Goal: Task Accomplishment & Management: Use online tool/utility

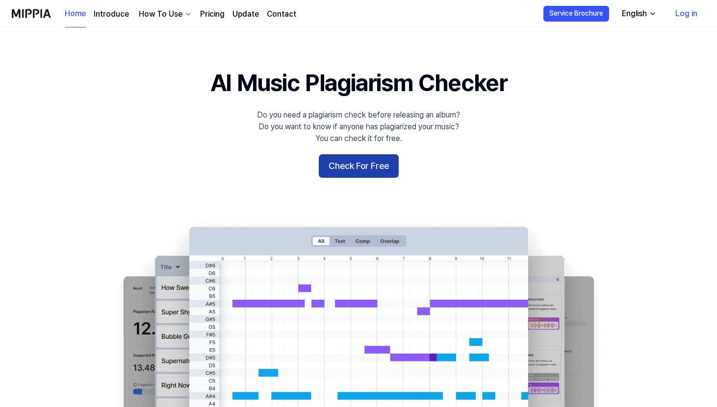
click at [366, 165] on button "Check For Free" at bounding box center [359, 166] width 80 height 24
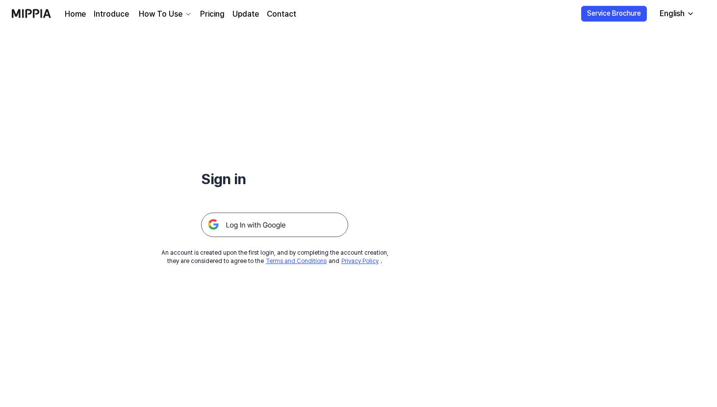
click at [304, 222] on img at bounding box center [274, 225] width 147 height 25
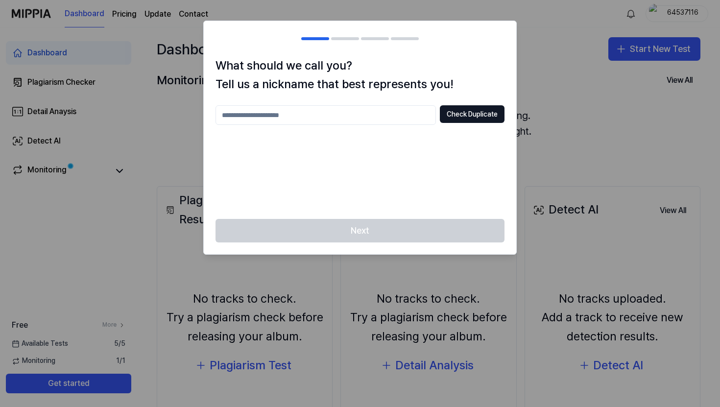
click at [320, 117] on input "text" at bounding box center [326, 115] width 221 height 20
type input "*********"
click at [455, 115] on button "Check Duplicate" at bounding box center [472, 114] width 65 height 18
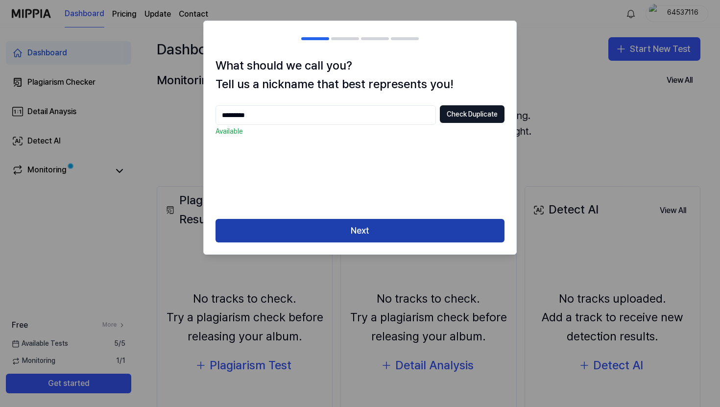
click at [372, 231] on button "Next" at bounding box center [360, 231] width 289 height 24
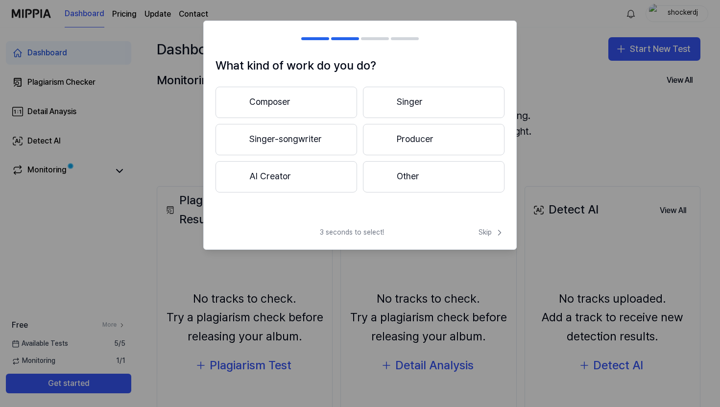
click at [323, 100] on button "Composer" at bounding box center [287, 102] width 142 height 31
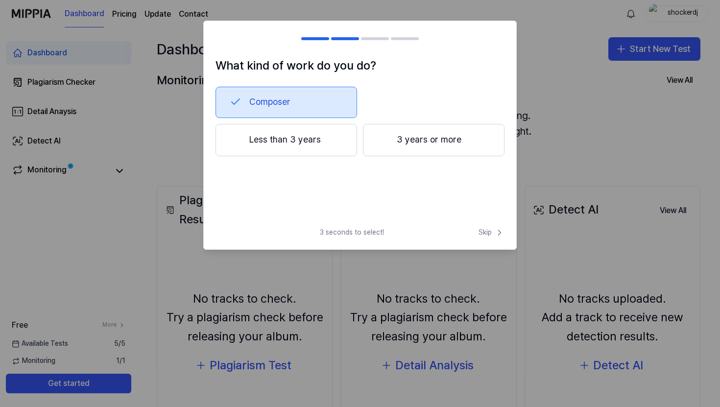
click at [416, 140] on button "3 years or more" at bounding box center [434, 140] width 142 height 32
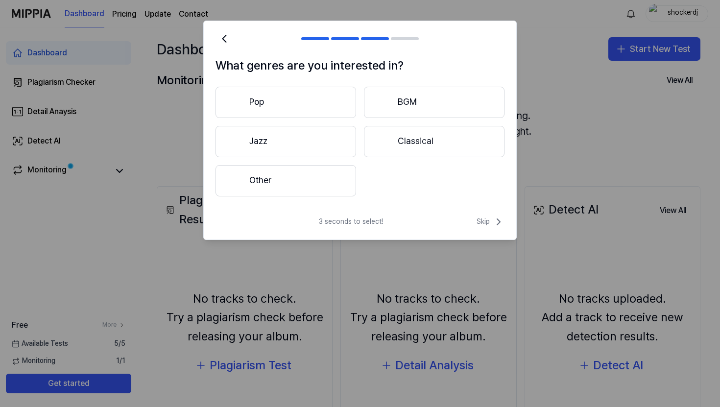
click at [306, 108] on button "Pop" at bounding box center [286, 102] width 141 height 31
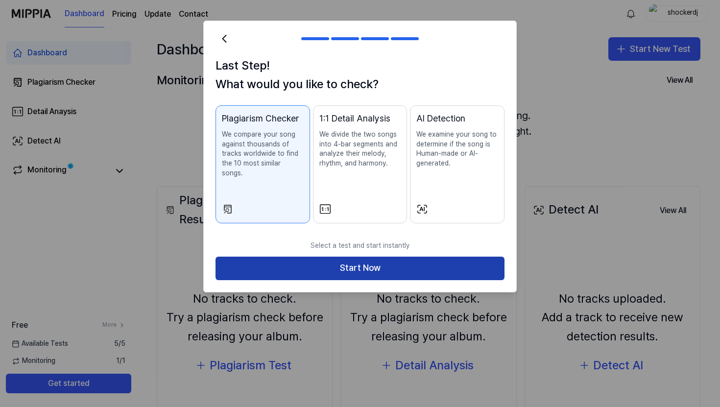
click at [415, 257] on button "Start Now" at bounding box center [360, 269] width 289 height 24
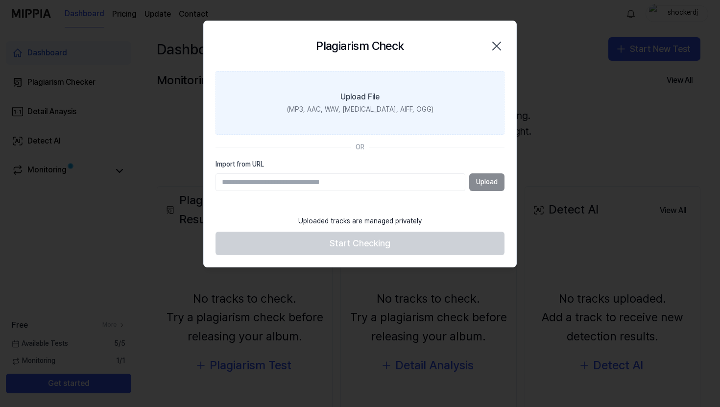
click at [364, 97] on div "Upload File" at bounding box center [360, 97] width 39 height 12
click at [0, 0] on input "Upload File (MP3, AAC, WAV, FLAC, AIFF, OGG)" at bounding box center [0, 0] width 0 height 0
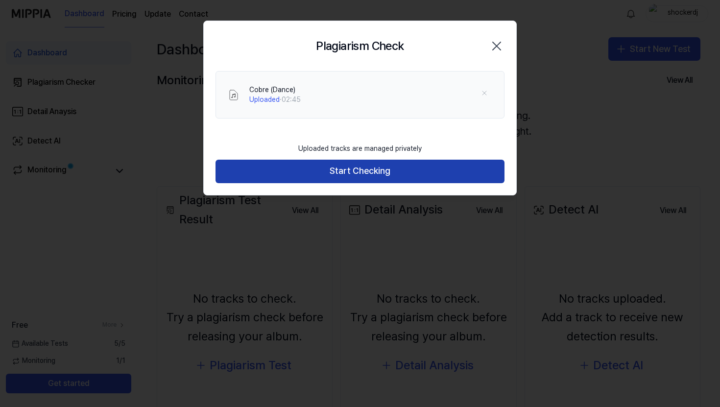
click at [356, 167] on button "Start Checking" at bounding box center [360, 172] width 289 height 24
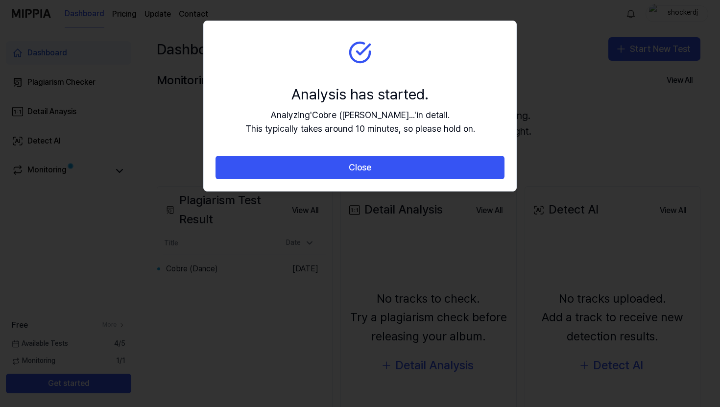
click at [356, 167] on button "Close" at bounding box center [360, 168] width 289 height 24
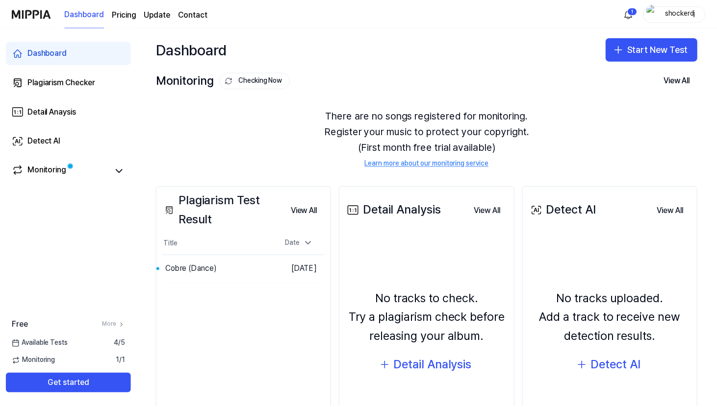
scroll to position [0, 0]
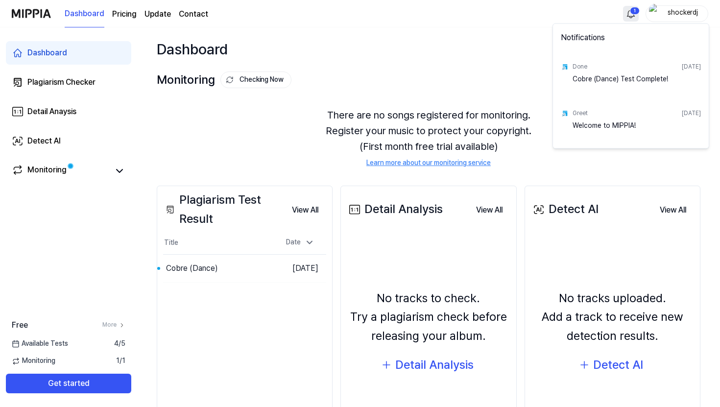
click at [632, 12] on html "Dashboard Pricing Update Contact 1 shockerdj Dashboard Plagiarism Checker Detai…" at bounding box center [360, 203] width 720 height 407
click at [493, 55] on html "Dashboard Pricing Update Contact shockerdj Dashboard Plagiarism Checker Detail …" at bounding box center [360, 203] width 720 height 407
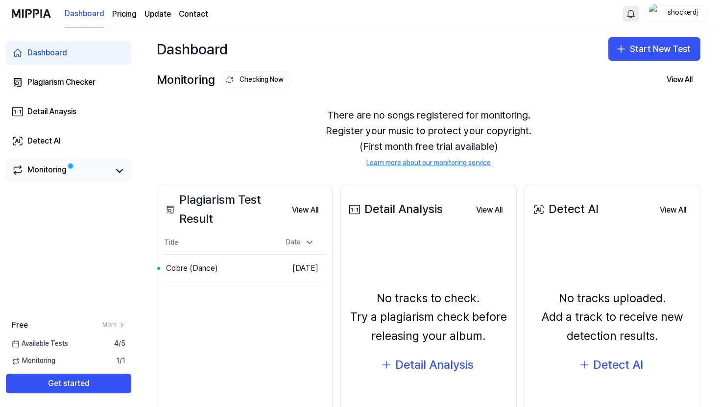
drag, startPoint x: 131, startPoint y: 169, endPoint x: 104, endPoint y: 172, distance: 27.6
click at [131, 170] on div "Dashboard Plagiarism Checker Detail Anaysis Detect AI Monitoring" at bounding box center [68, 111] width 137 height 169
click at [104, 172] on link "Monitoring" at bounding box center [61, 171] width 98 height 14
click at [121, 173] on icon at bounding box center [120, 171] width 12 height 12
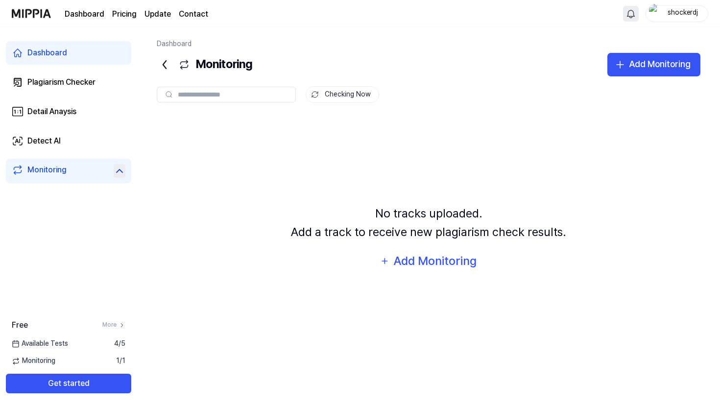
click at [121, 173] on icon at bounding box center [120, 171] width 12 height 12
click at [72, 116] on div "Detail Anaysis" at bounding box center [51, 112] width 49 height 12
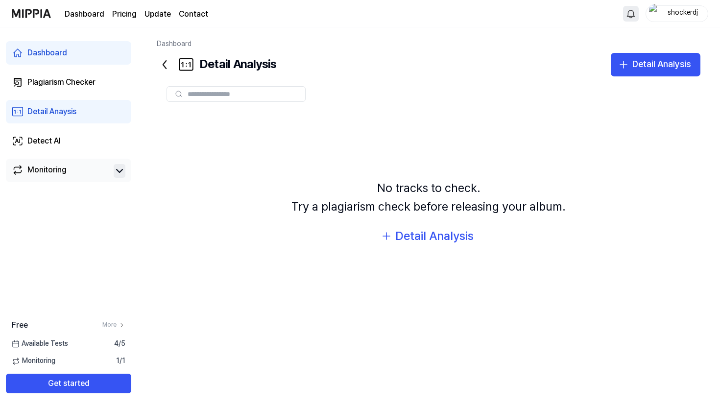
click at [634, 14] on html "Dashboard Pricing Update Contact shockerdj Dashboard Plagiarism Checker Detail …" at bounding box center [360, 203] width 720 height 407
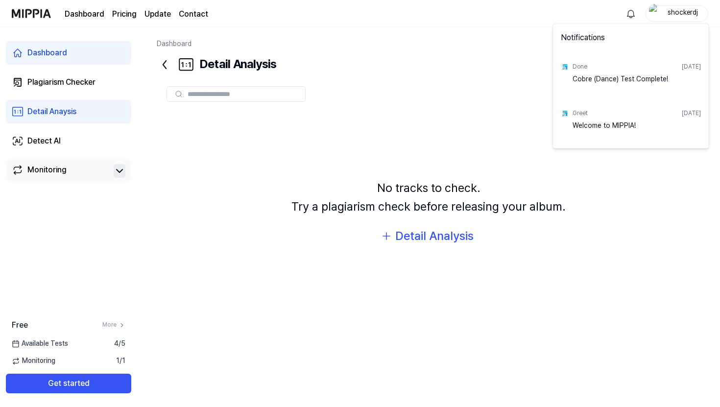
drag, startPoint x: 600, startPoint y: 81, endPoint x: 610, endPoint y: 80, distance: 10.3
click at [600, 81] on div "Cobre (Dance) Test Complete!" at bounding box center [637, 84] width 128 height 20
click at [682, 67] on div "Sep 17, 2025" at bounding box center [691, 67] width 19 height 8
click at [581, 67] on div "Done" at bounding box center [580, 67] width 15 height 8
click at [356, 115] on html "Dashboard Pricing Update Contact shockerdj Dashboard Plagiarism Checker Detail …" at bounding box center [360, 203] width 720 height 407
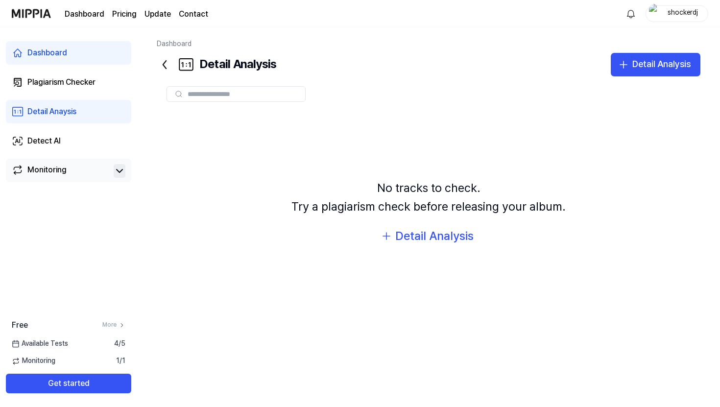
click at [65, 112] on div "Detail Anaysis" at bounding box center [51, 112] width 49 height 12
click at [59, 85] on div "Plagiarism Checker" at bounding box center [61, 82] width 68 height 12
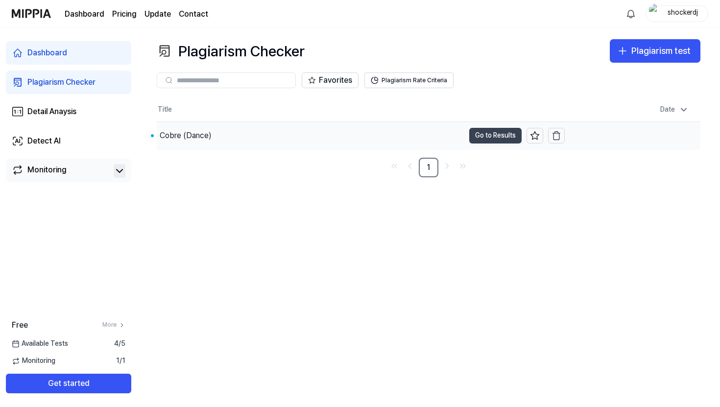
click at [500, 137] on button "Go to Results" at bounding box center [496, 136] width 52 height 16
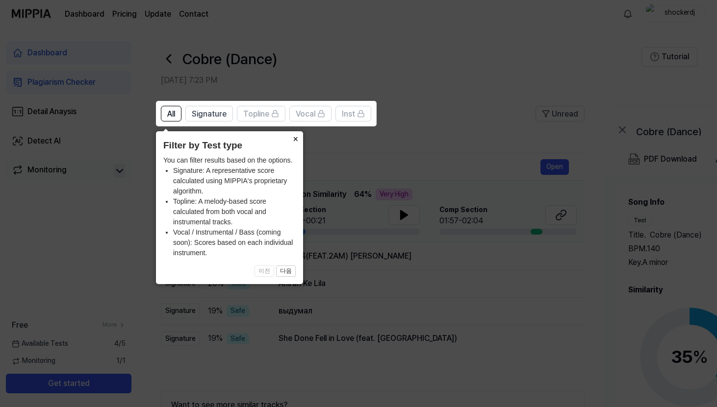
click at [293, 139] on button "×" at bounding box center [295, 138] width 16 height 14
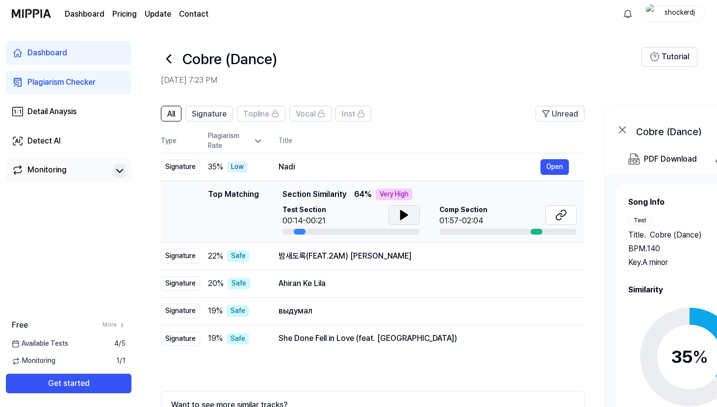
click at [395, 215] on button at bounding box center [403, 215] width 31 height 20
click at [396, 215] on button at bounding box center [403, 215] width 31 height 20
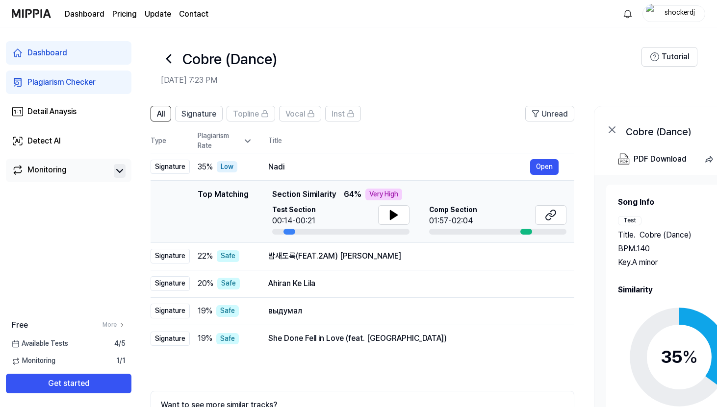
drag, startPoint x: 507, startPoint y: 231, endPoint x: 496, endPoint y: 234, distance: 10.7
click at [496, 234] on div at bounding box center [497, 232] width 137 height 6
drag, startPoint x: 526, startPoint y: 230, endPoint x: 525, endPoint y: 238, distance: 7.9
click at [525, 238] on td "Top Matching Top Matching Section Similarity 64 % Very High Test Section 00:14-…" at bounding box center [360, 212] width 423 height 62
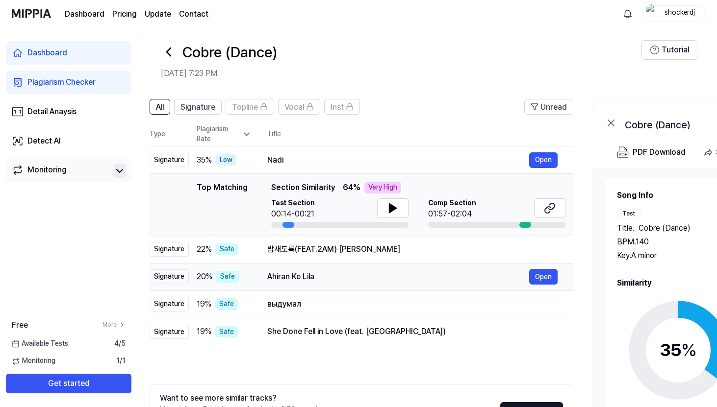
scroll to position [10, 0]
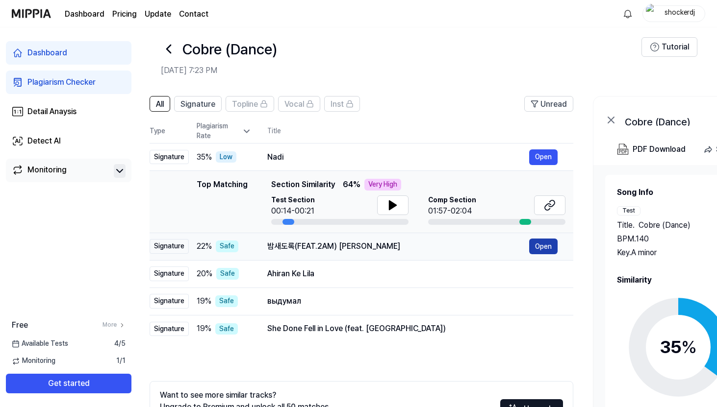
click at [549, 243] on button "Open" at bounding box center [543, 247] width 28 height 16
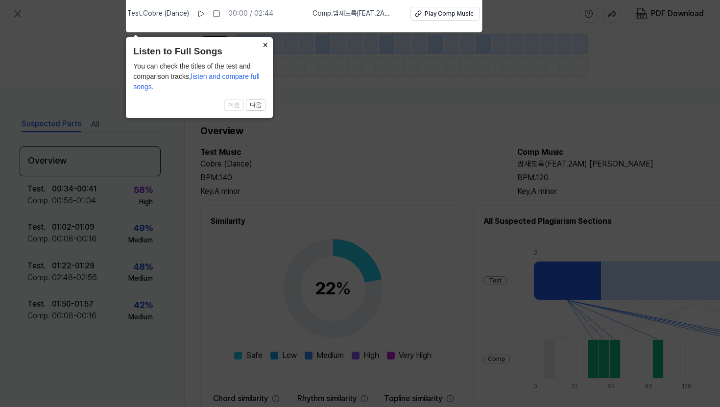
click at [268, 44] on button "×" at bounding box center [265, 44] width 16 height 14
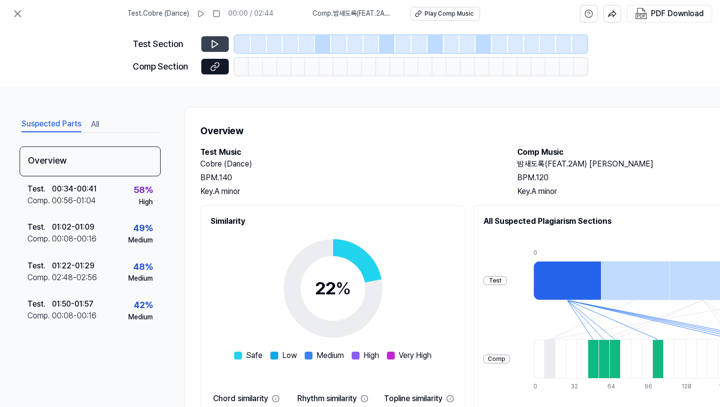
click at [209, 45] on button at bounding box center [214, 44] width 27 height 16
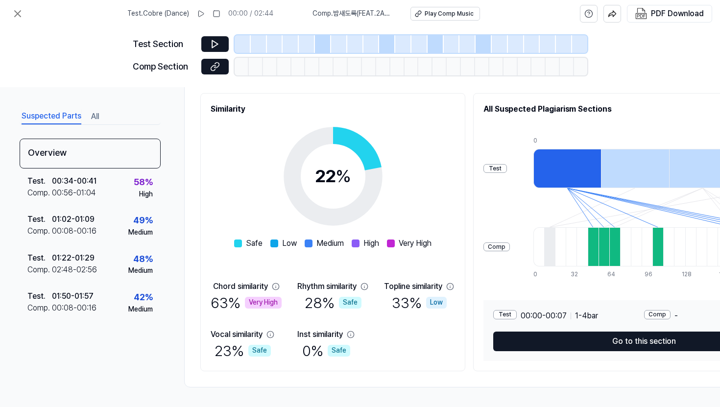
scroll to position [116, 0]
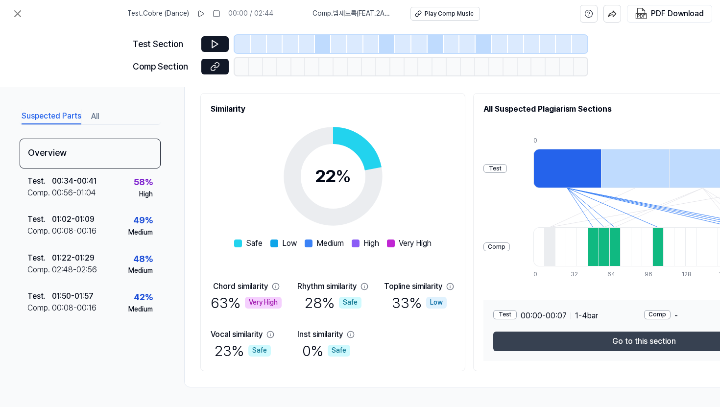
click at [631, 336] on button "Go to this section" at bounding box center [644, 342] width 301 height 20
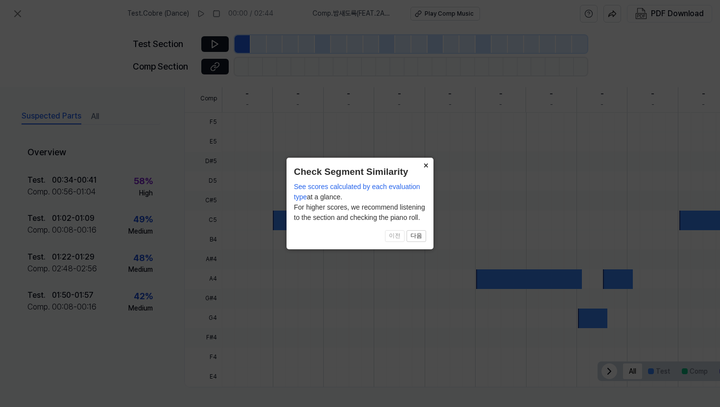
click at [426, 165] on button "×" at bounding box center [426, 165] width 16 height 14
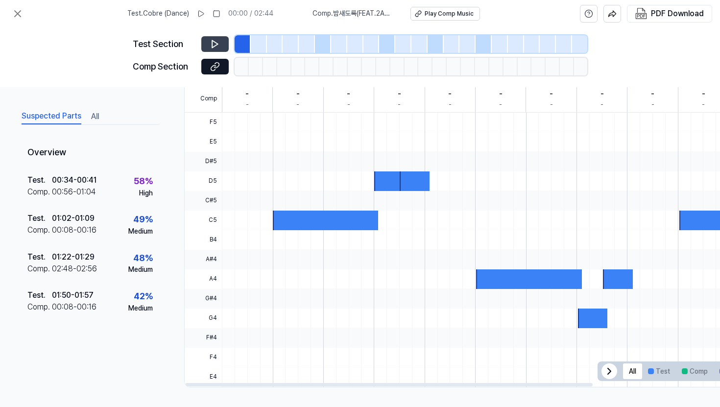
click at [216, 42] on icon at bounding box center [215, 44] width 10 height 10
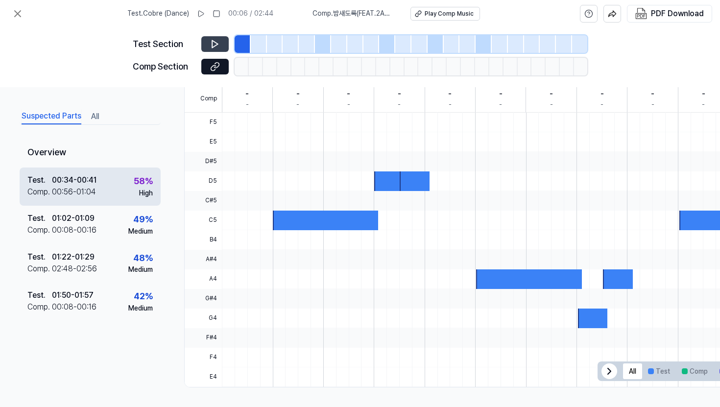
click at [137, 187] on div "58 %" at bounding box center [143, 181] width 19 height 14
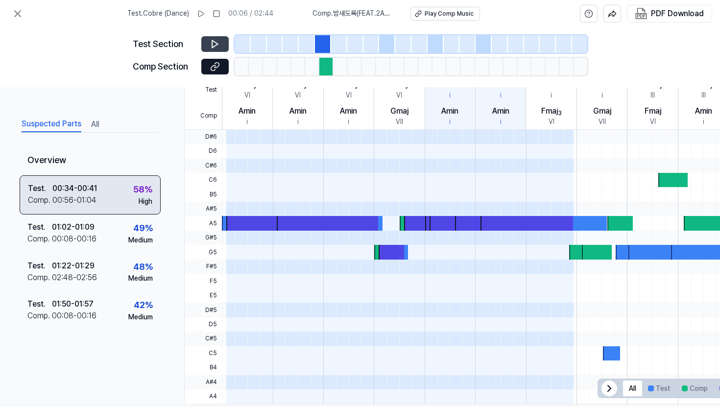
scroll to position [269, 0]
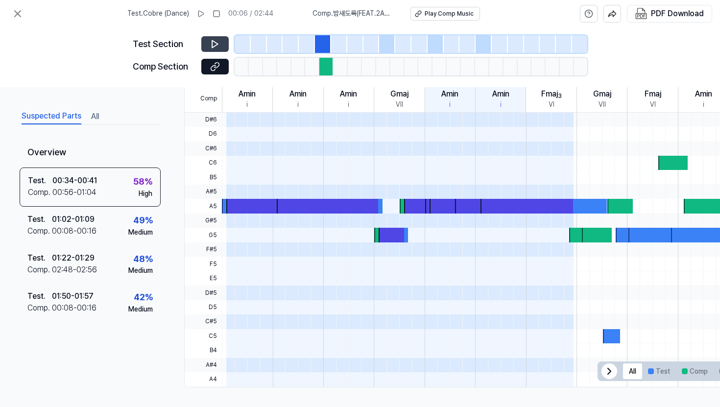
click at [214, 41] on icon at bounding box center [215, 44] width 10 height 10
click at [214, 41] on icon at bounding box center [213, 44] width 1 height 6
click at [371, 19] on div "Comp . 밤새도록(FEAT.2AM) 백지영 Play Comp Music" at bounding box center [397, 14] width 168 height 14
click at [359, 13] on span "Comp . 밤새도록(FEAT.2AM) 백지영" at bounding box center [356, 14] width 86 height 10
click at [437, 15] on div "Play Comp Music" at bounding box center [449, 14] width 49 height 8
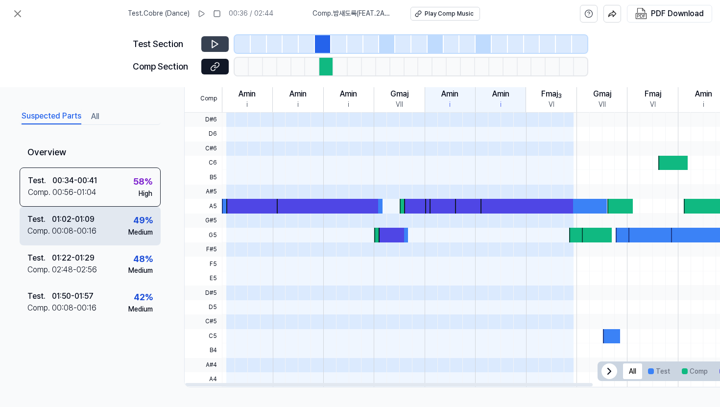
click at [67, 219] on div "01:02 - 01:09" at bounding box center [73, 220] width 43 height 12
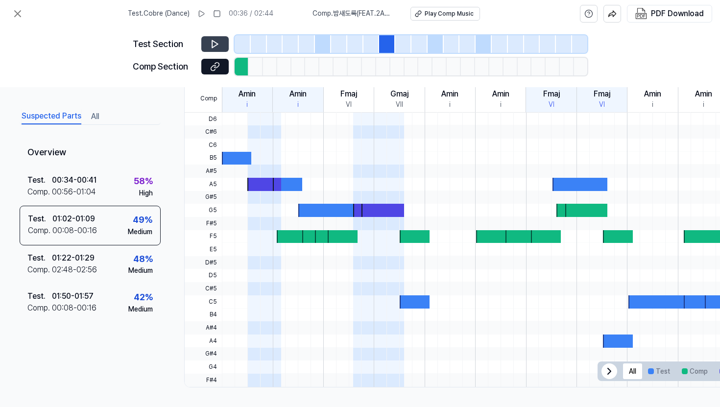
scroll to position [267, 0]
click at [215, 44] on icon at bounding box center [215, 44] width 10 height 10
click at [213, 70] on icon at bounding box center [215, 67] width 10 height 10
